Goal: Task Accomplishment & Management: Use online tool/utility

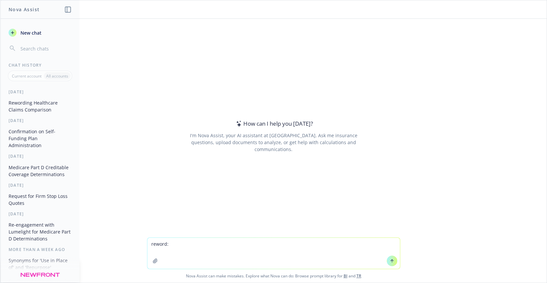
click at [158, 253] on div at bounding box center [155, 261] width 16 height 16
click at [147, 248] on textarea "reword:" at bounding box center [273, 253] width 252 height 31
paste textarea "I’d like to introduce you to [PERSON_NAME], Executive Vice President of Stealth…"
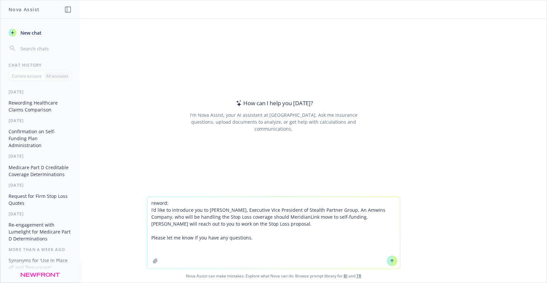
type textarea "reword: I’d like to introduce you to [PERSON_NAME], Executive Vice President of…"
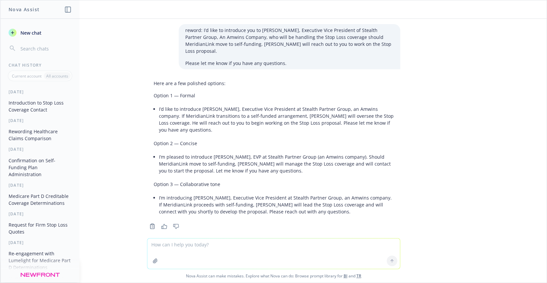
click at [166, 104] on li "I’d like to introduce [PERSON_NAME], Executive Vice President at Stealth Partne…" at bounding box center [276, 119] width 235 height 30
drag, startPoint x: 157, startPoint y: 102, endPoint x: 346, endPoint y: 100, distance: 189.2
click at [346, 104] on li "I’d like to introduce [PERSON_NAME], Executive Vice President at Stealth Partne…" at bounding box center [276, 119] width 235 height 30
drag, startPoint x: 167, startPoint y: 103, endPoint x: 159, endPoint y: 102, distance: 7.3
click at [166, 104] on li "I’d like to introduce [PERSON_NAME], Executive Vice President at Stealth Partne…" at bounding box center [276, 119] width 235 height 30
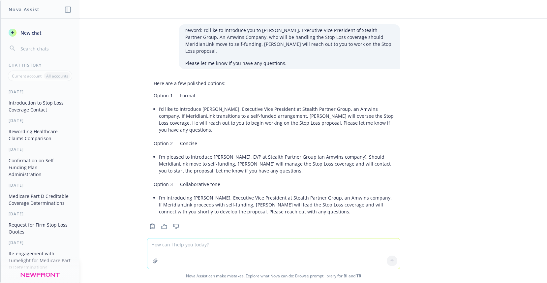
click at [156, 102] on div "Here are a few polished options: Option 1 — Formal I’d like to introduce [PERSO…" at bounding box center [273, 148] width 253 height 142
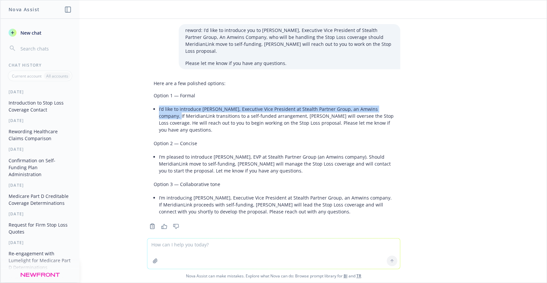
drag, startPoint x: 156, startPoint y: 102, endPoint x: 394, endPoint y: 102, distance: 238.2
click at [394, 102] on div "Here are a few polished options: Option 1 — Formal I’d like to introduce [PERSO…" at bounding box center [273, 148] width 253 height 142
drag, startPoint x: 368, startPoint y: 152, endPoint x: 323, endPoint y: 151, distance: 45.5
click at [368, 152] on li "I’m pleased to introduce [PERSON_NAME], EVP at Stealth Partner Group (an Amwins…" at bounding box center [276, 163] width 235 height 23
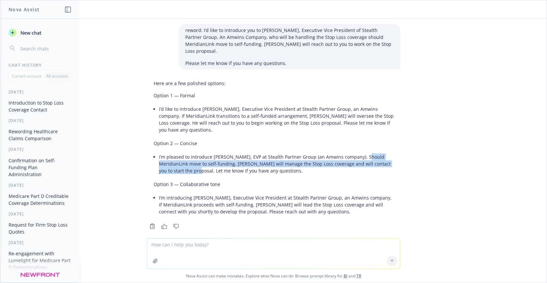
drag, startPoint x: 357, startPoint y: 143, endPoint x: 178, endPoint y: 157, distance: 179.4
click at [178, 157] on li "I’m pleased to introduce [PERSON_NAME], EVP at Stealth Partner Group (an Amwins…" at bounding box center [276, 163] width 235 height 23
copy li "Should MeridianLink move to self-funding, [PERSON_NAME] will manage the Stop Lo…"
